Goal: Transaction & Acquisition: Subscribe to service/newsletter

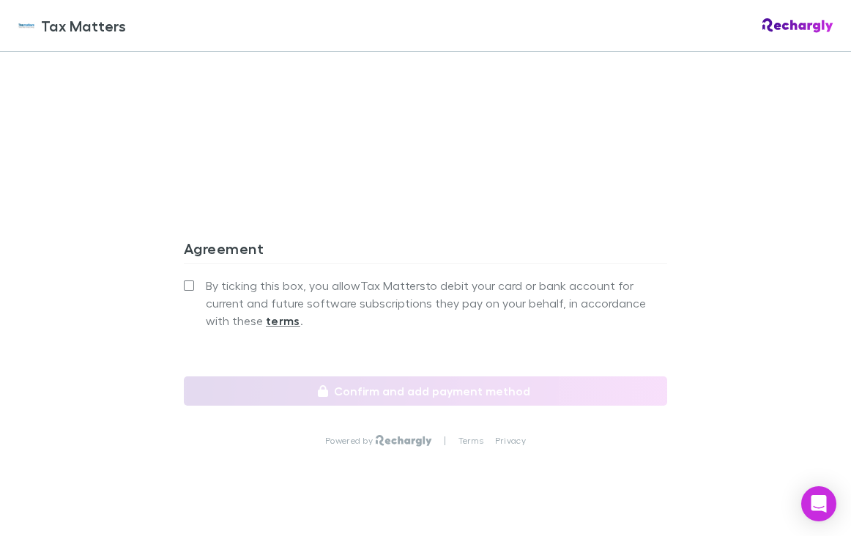
scroll to position [1307, 0]
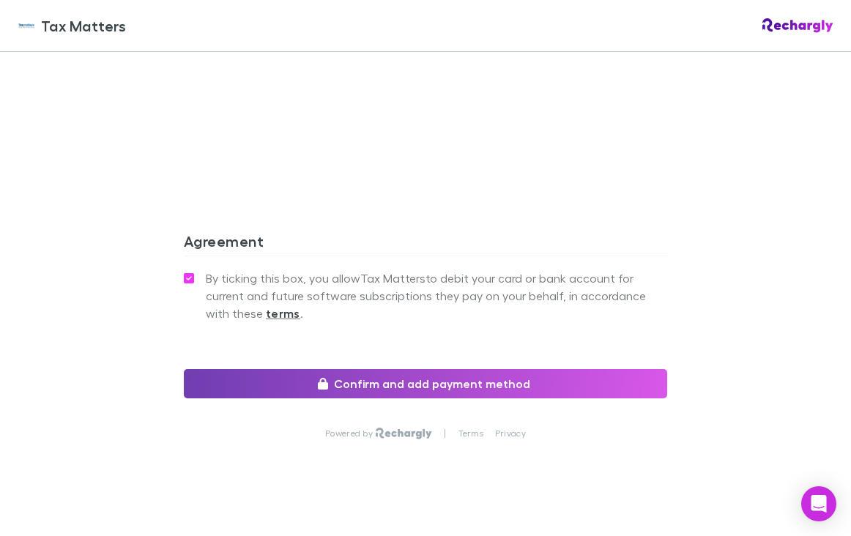
click at [393, 385] on button "Confirm and add payment method" at bounding box center [425, 383] width 483 height 29
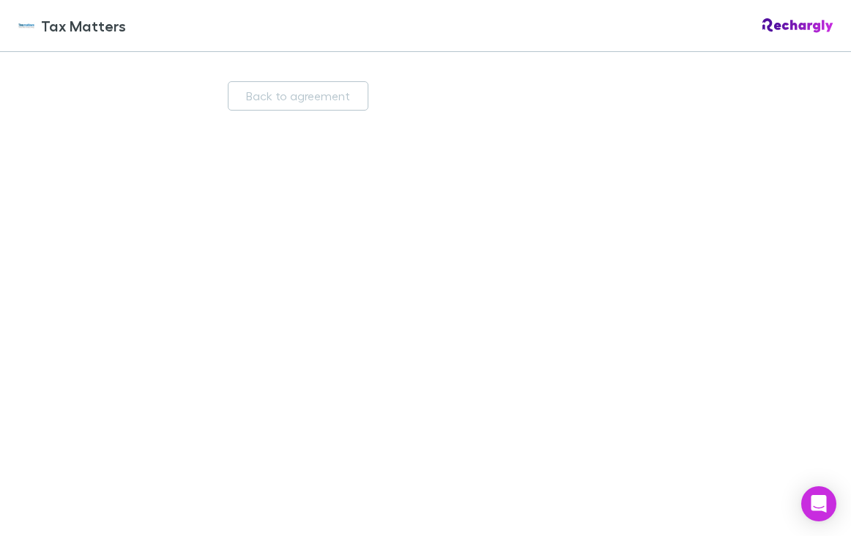
click at [684, 152] on div "Back to agreement Save payment method Powered by | Terms Privacy" at bounding box center [425, 294] width 851 height 484
click at [715, 216] on div "Back to agreement Save payment method Powered by | Terms Privacy" at bounding box center [425, 294] width 851 height 484
click at [145, 362] on div "Back to agreement Save payment method Powered by | Terms Privacy" at bounding box center [425, 294] width 851 height 484
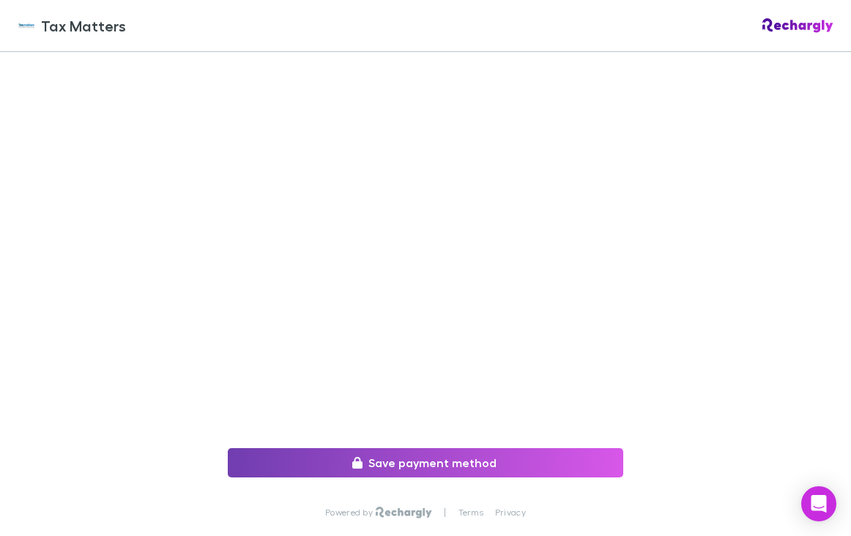
click at [398, 459] on button "Save payment method" at bounding box center [425, 462] width 395 height 29
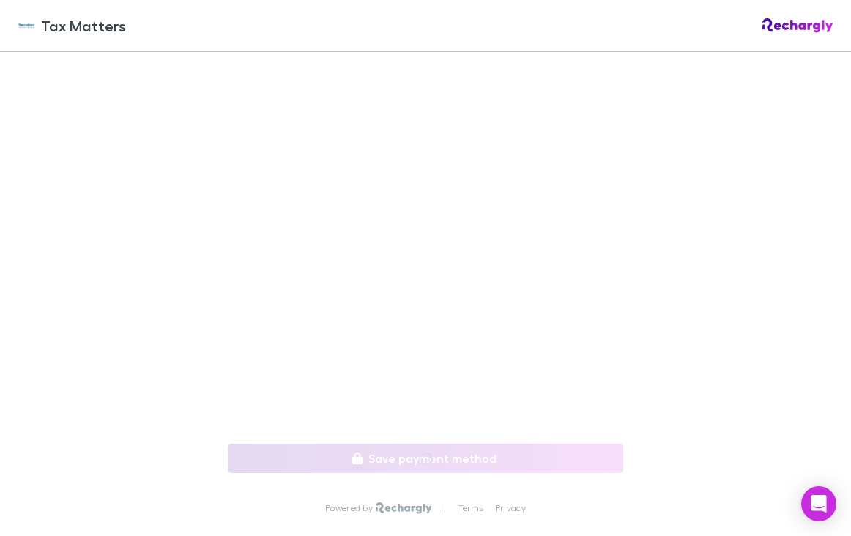
scroll to position [331, 0]
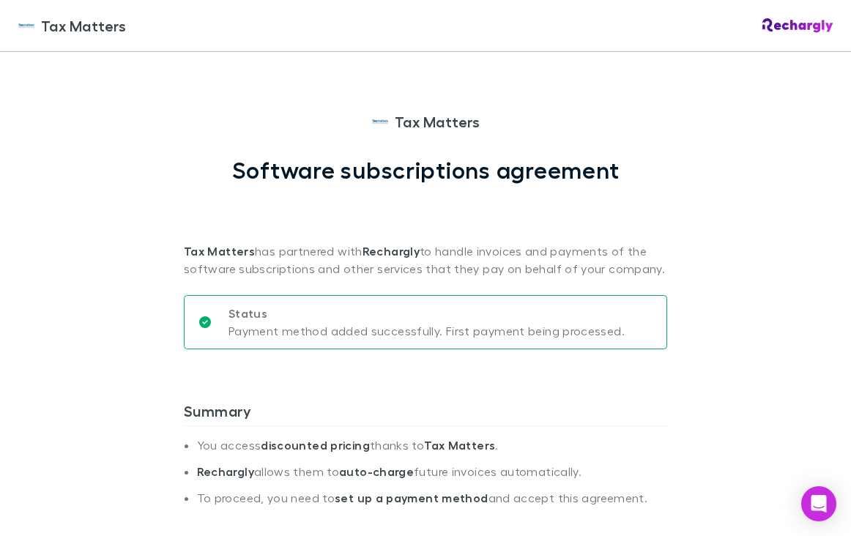
click at [807, 30] on img at bounding box center [797, 25] width 71 height 15
